Goal: Find specific page/section: Find specific page/section

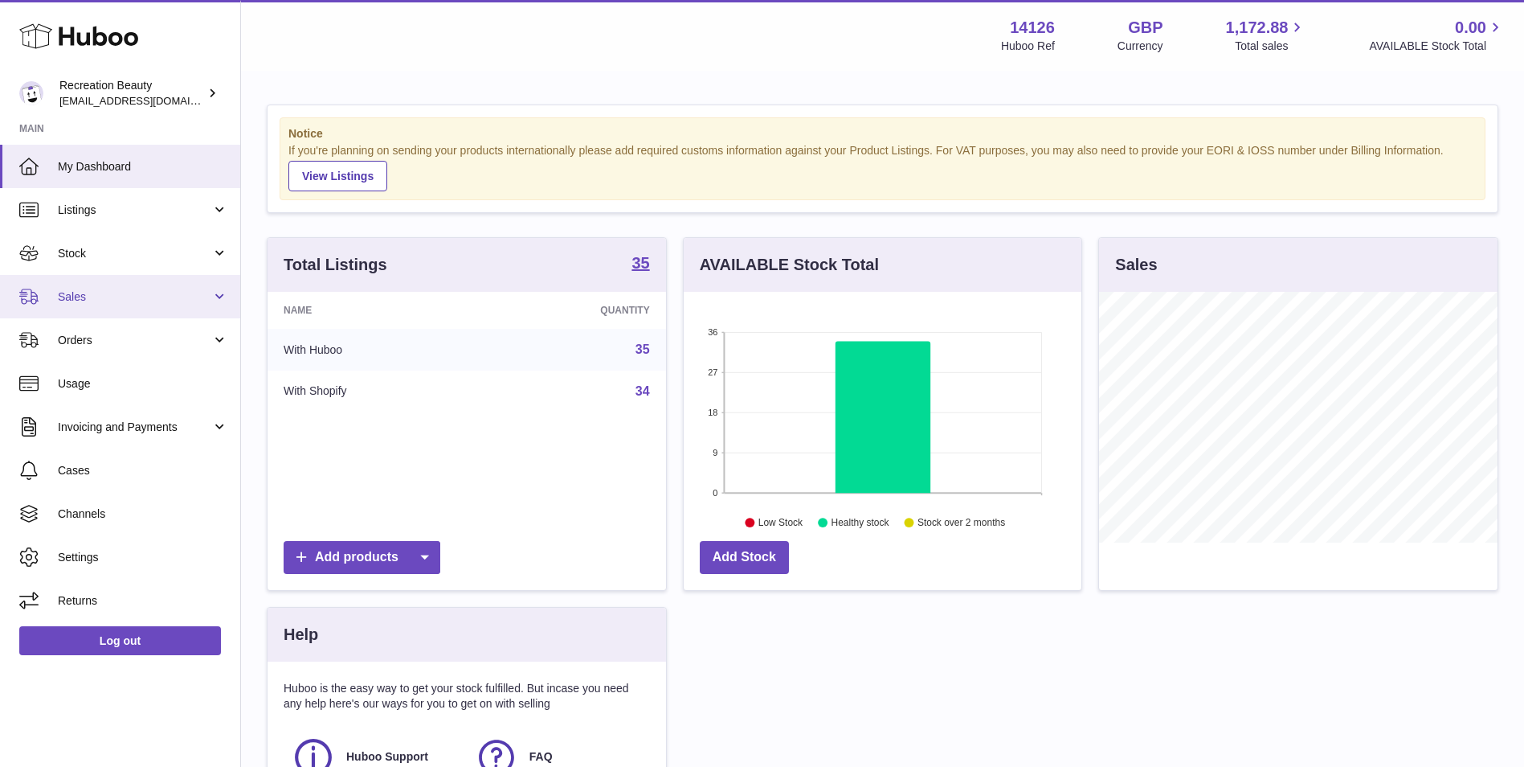
scroll to position [251, 398]
click at [137, 298] on span "Sales" at bounding box center [134, 296] width 153 height 15
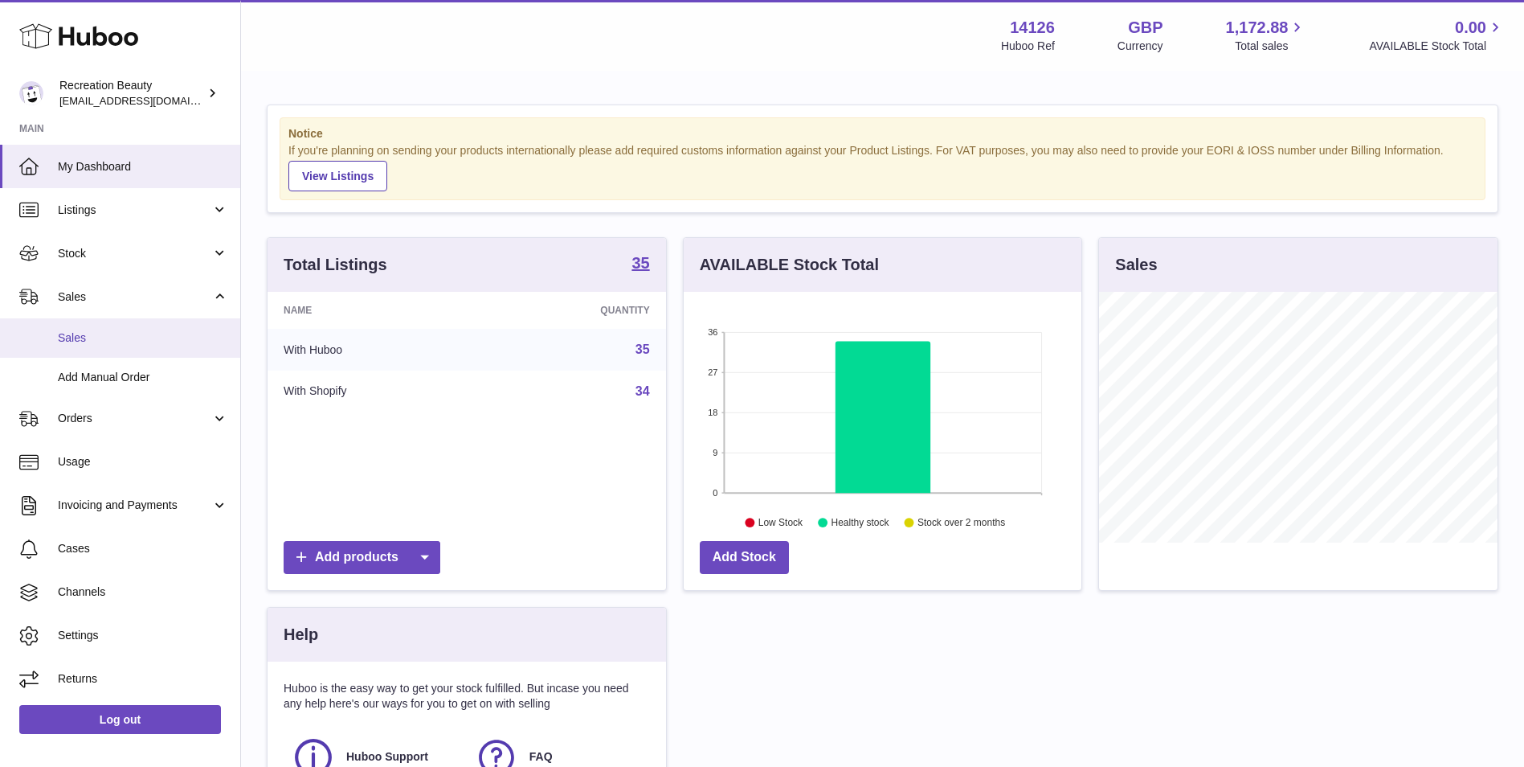
click at [114, 346] on link "Sales" at bounding box center [120, 337] width 240 height 39
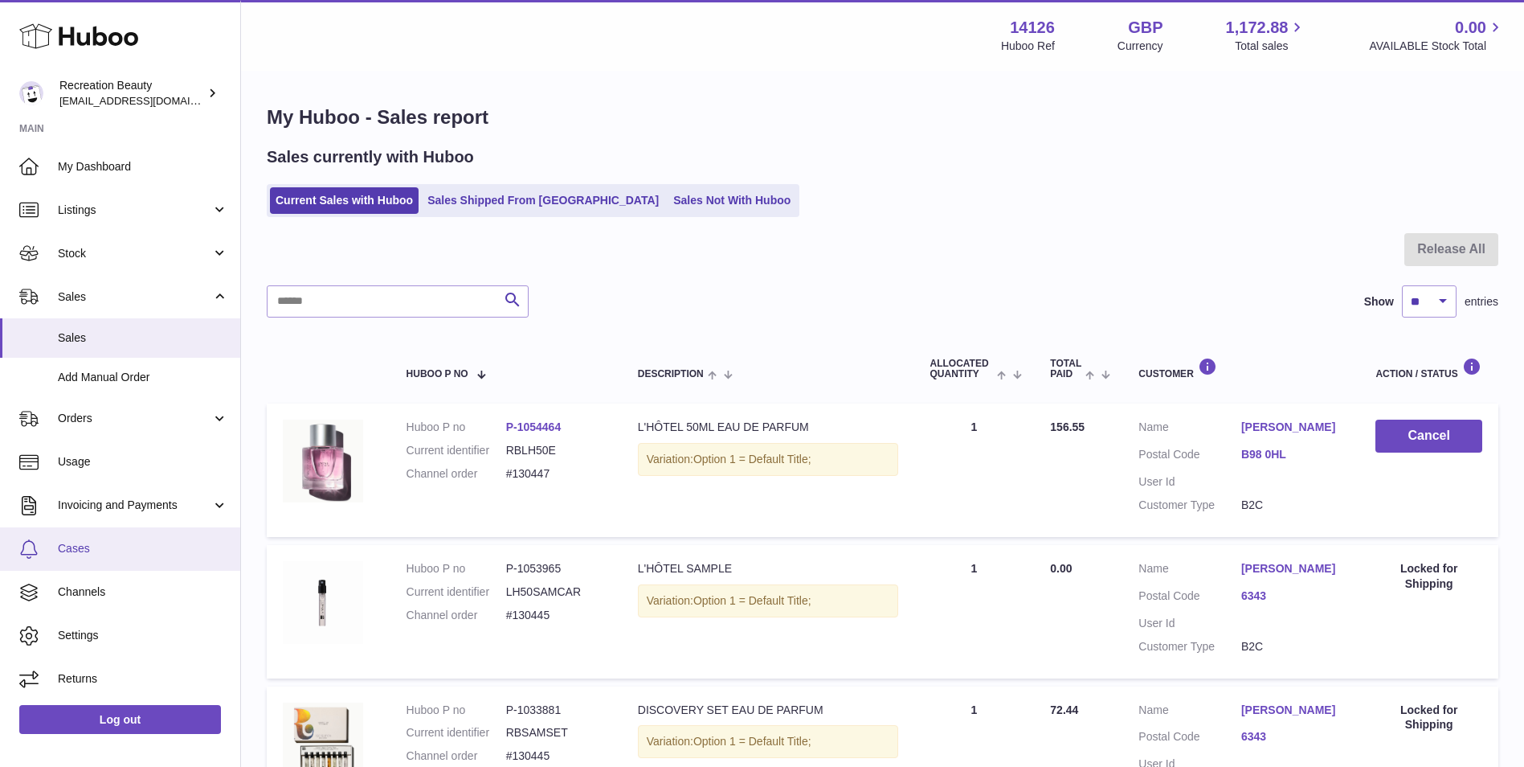
click at [145, 549] on span "Cases" at bounding box center [143, 548] width 170 height 15
